Goal: Task Accomplishment & Management: Manage account settings

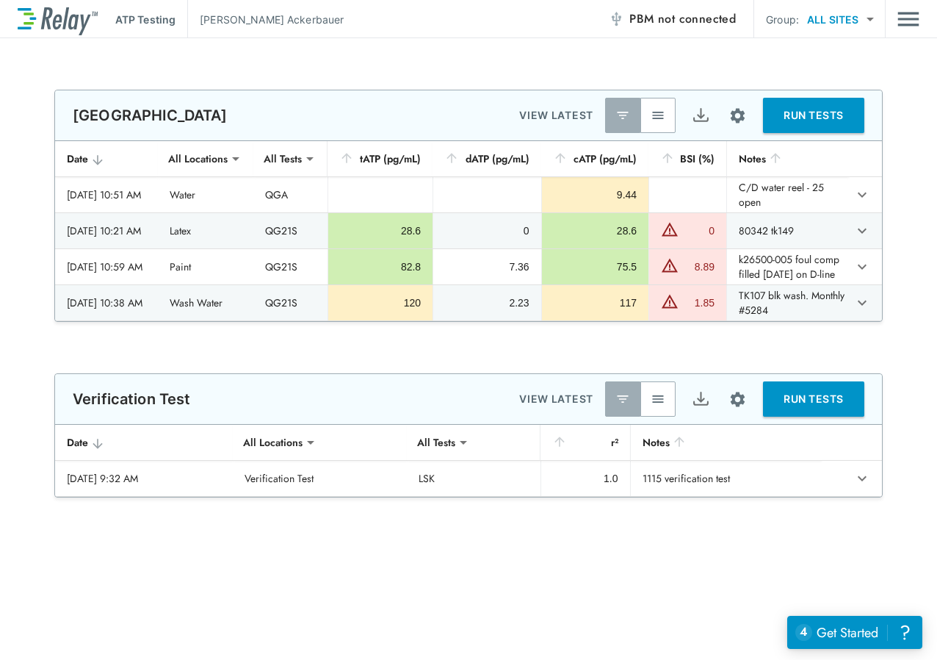
type input "**********"
type input "***"
click at [652, 123] on button "button" at bounding box center [658, 115] width 35 height 35
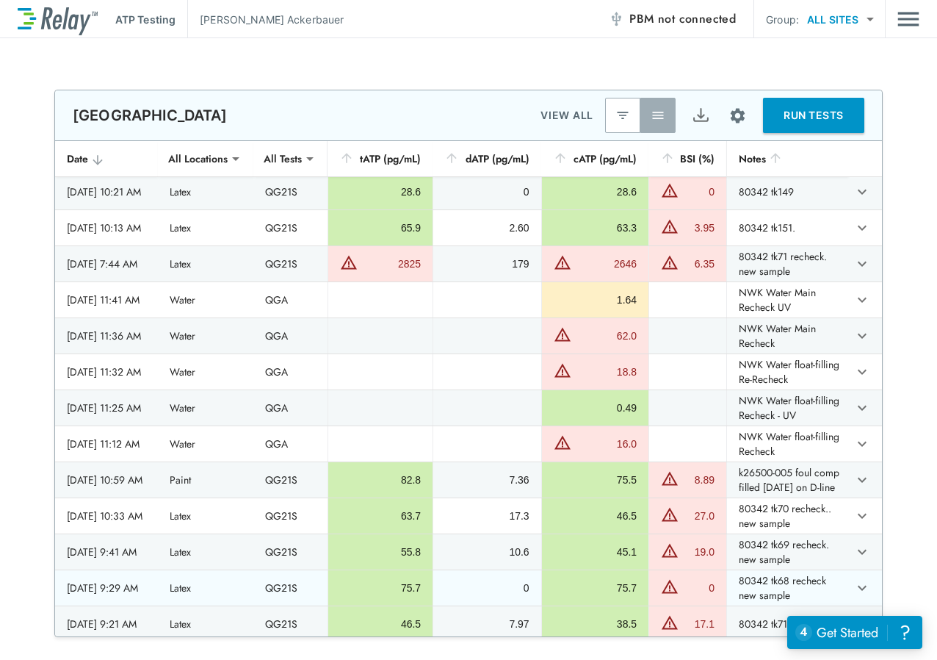
scroll to position [147, 0]
